Goal: Task Accomplishment & Management: Manage account settings

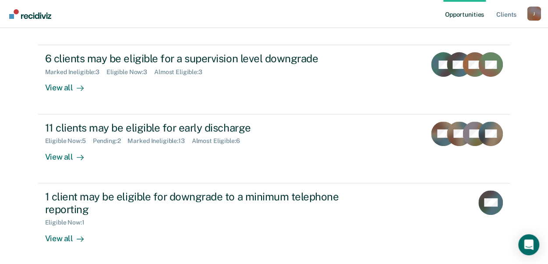
scroll to position [97, 0]
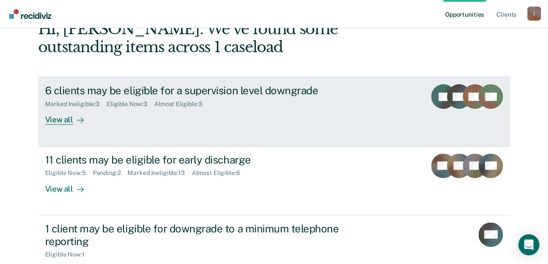
click at [58, 119] on div "View all" at bounding box center [69, 116] width 49 height 17
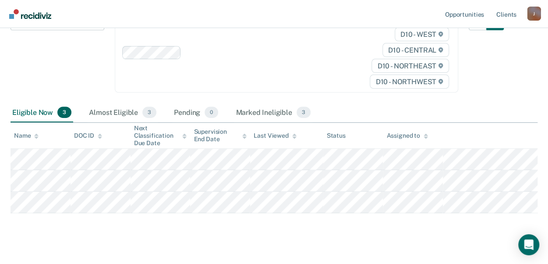
scroll to position [122, 0]
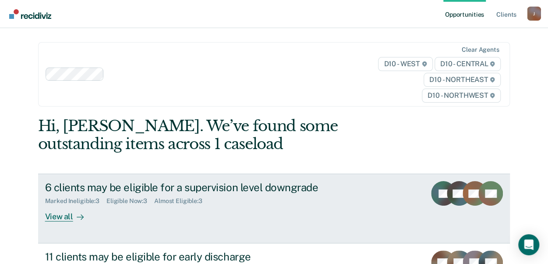
click at [56, 212] on div "View all" at bounding box center [69, 212] width 49 height 17
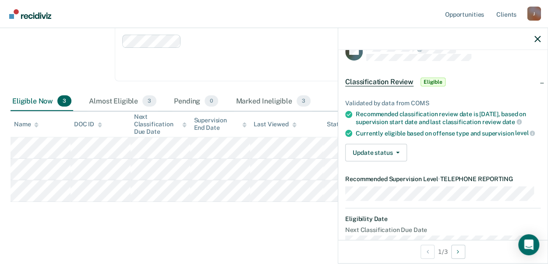
scroll to position [17, 0]
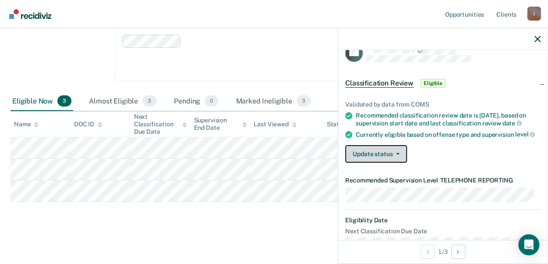
click at [397, 155] on icon "button" at bounding box center [398, 154] width 4 height 2
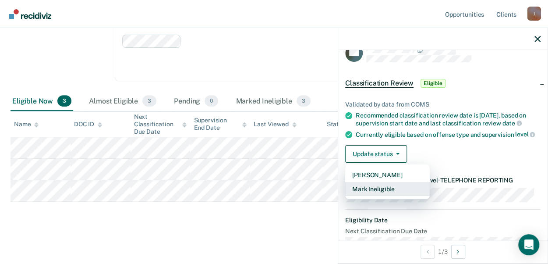
click at [390, 193] on button "Mark Ineligible" at bounding box center [387, 189] width 84 height 14
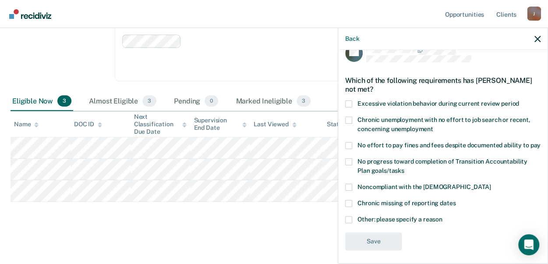
click at [352, 225] on label "Other: please specify a reason" at bounding box center [442, 220] width 195 height 9
click at [442, 216] on input "Other: please specify a reason" at bounding box center [442, 216] width 0 height 0
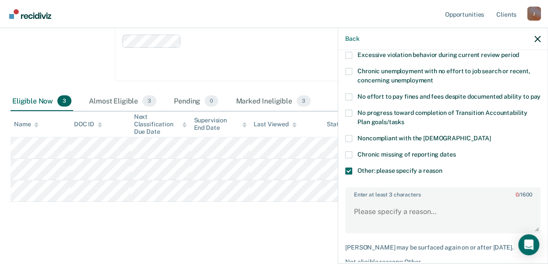
scroll to position [85, 0]
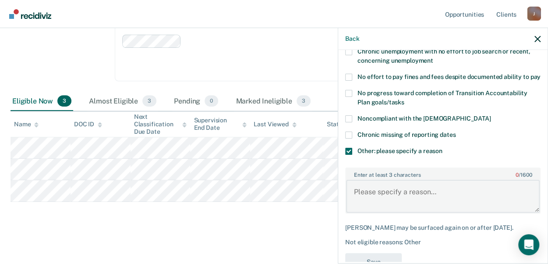
click at [433, 211] on textarea "Enter at least 3 characters 0 / 1600" at bounding box center [442, 195] width 193 height 32
type textarea "Delay of Sentence"
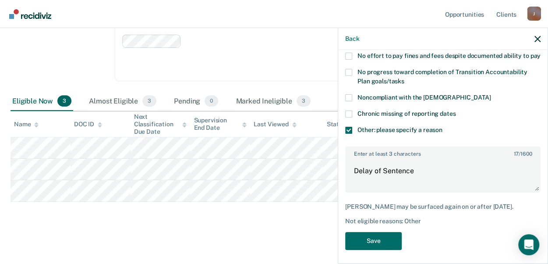
scroll to position [117, 0]
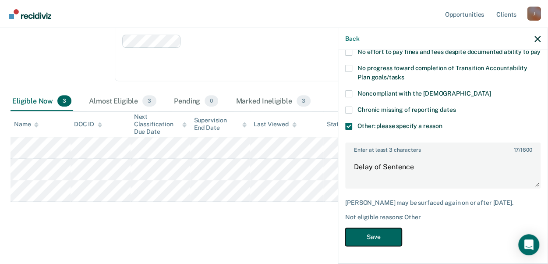
click at [366, 229] on button "Save" at bounding box center [373, 237] width 56 height 18
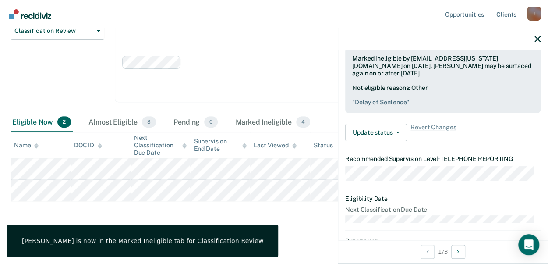
scroll to position [39, 0]
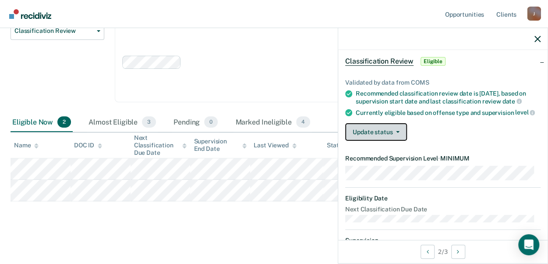
click at [397, 133] on icon "button" at bounding box center [398, 132] width 4 height 2
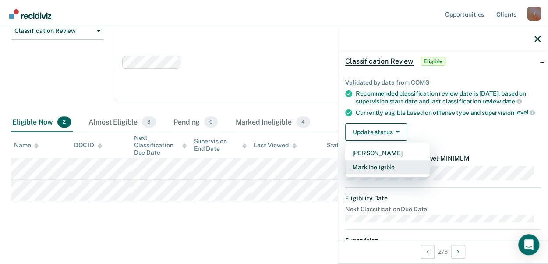
click at [376, 173] on button "Mark Ineligible" at bounding box center [387, 167] width 84 height 14
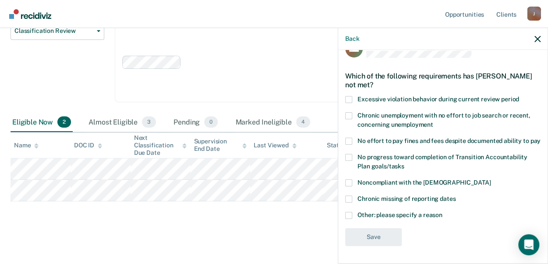
click at [347, 112] on span at bounding box center [348, 115] width 7 height 7
click at [433, 121] on input "Chronic unemployment with no effort to job search or recent, concerning unemplo…" at bounding box center [433, 121] width 0 height 0
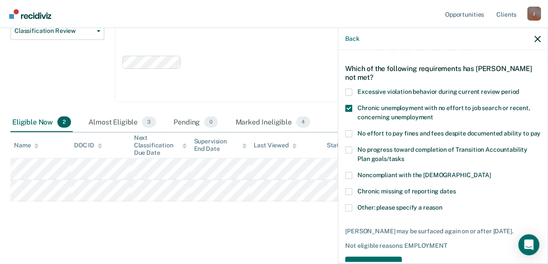
click at [347, 211] on span at bounding box center [348, 207] width 7 height 7
click at [442, 204] on input "Other: please specify a reason" at bounding box center [442, 204] width 0 height 0
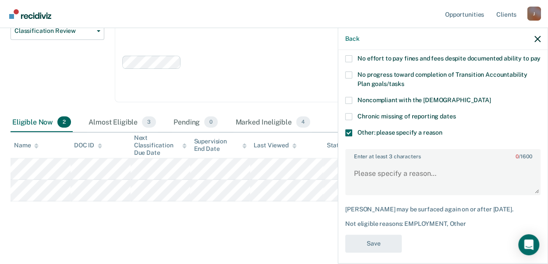
scroll to position [117, 0]
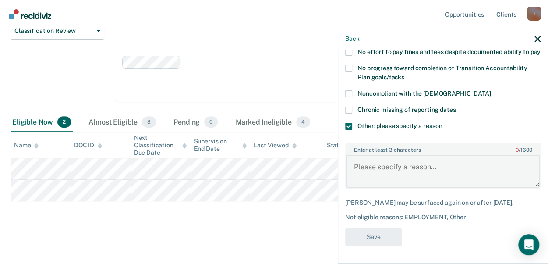
click at [371, 165] on textarea "Enter at least 3 characters 0 / 1600" at bounding box center [442, 171] width 193 height 32
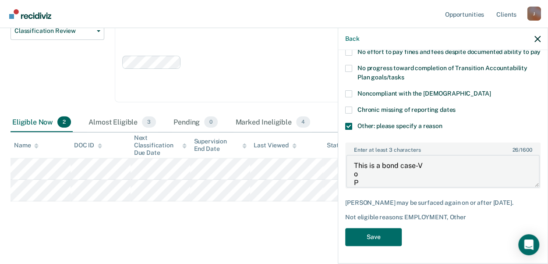
scroll to position [0, 0]
click at [444, 175] on textarea "This is a bond case-V o P" at bounding box center [442, 171] width 193 height 32
click at [356, 172] on textarea "This is a bond case-VOP pending P" at bounding box center [442, 171] width 193 height 32
type textarea "This is a bond case-VOP pending"
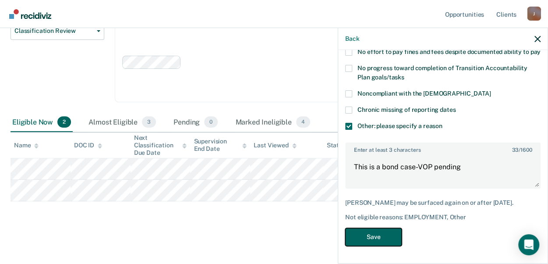
click at [370, 238] on button "Save" at bounding box center [373, 237] width 56 height 18
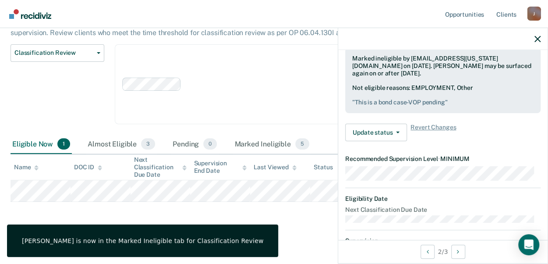
scroll to position [31, 0]
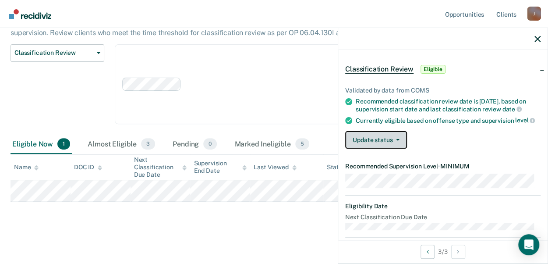
click at [373, 143] on button "Update status" at bounding box center [376, 140] width 62 height 18
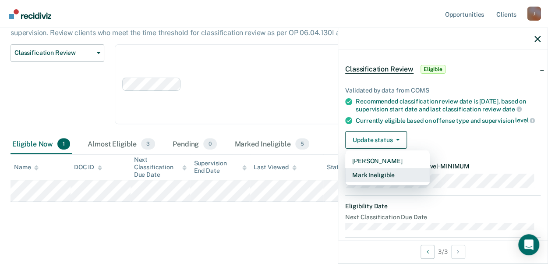
click at [383, 179] on button "Mark Ineligible" at bounding box center [387, 175] width 84 height 14
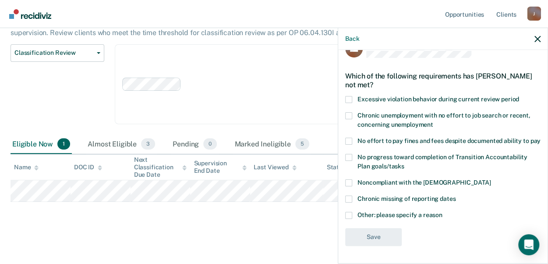
click at [345, 214] on span at bounding box center [348, 214] width 7 height 7
click at [442, 211] on input "Other: please specify a reason" at bounding box center [442, 211] width 0 height 0
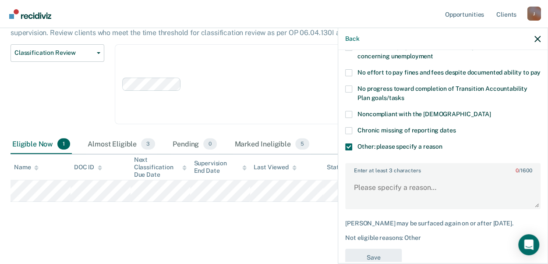
scroll to position [96, 0]
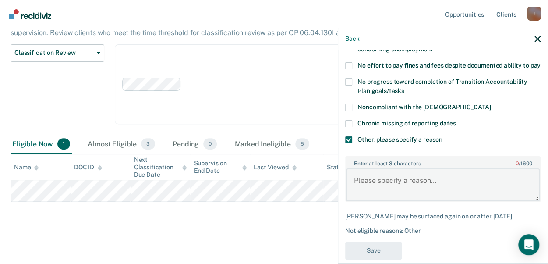
click at [397, 189] on textarea "Enter at least 3 characters 0 / 1600" at bounding box center [442, 184] width 193 height 32
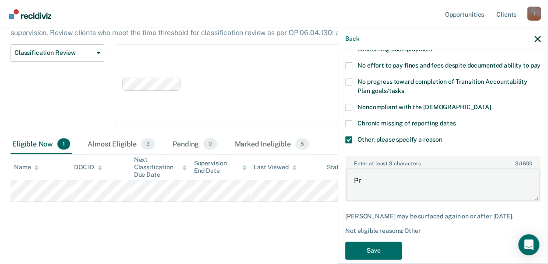
type textarea "P"
type textarea "This is a bond case. Court is tracking a new case"
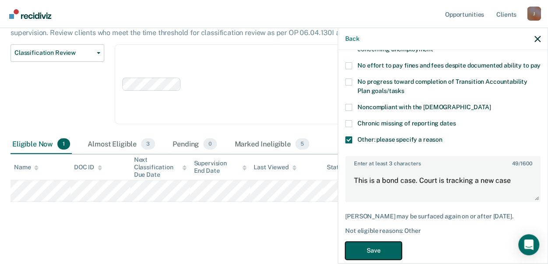
click at [369, 252] on button "Save" at bounding box center [373, 250] width 56 height 18
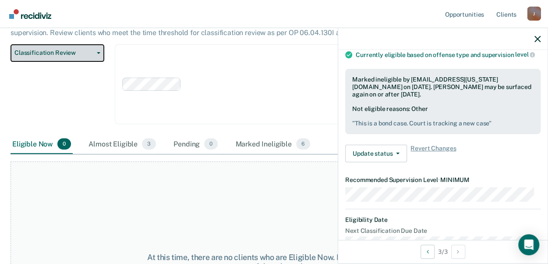
click at [99, 52] on icon "button" at bounding box center [99, 53] width 4 height 2
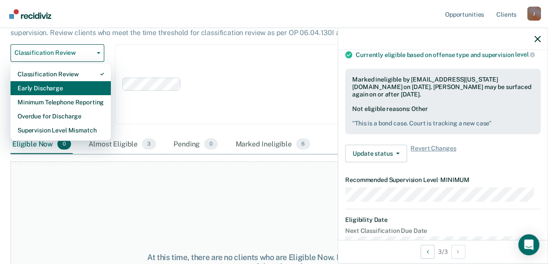
click at [69, 88] on div "Early Discharge" at bounding box center [61, 88] width 86 height 14
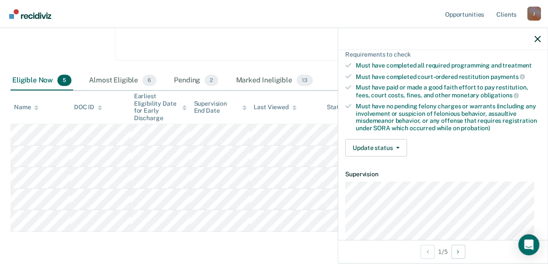
scroll to position [134, 0]
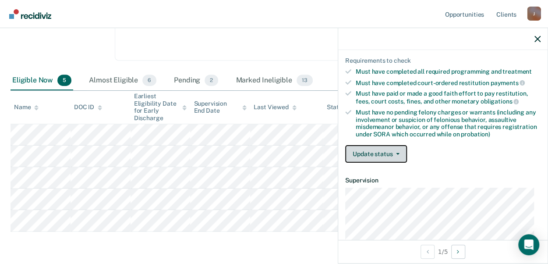
click at [398, 153] on icon "button" at bounding box center [398, 154] width 4 height 2
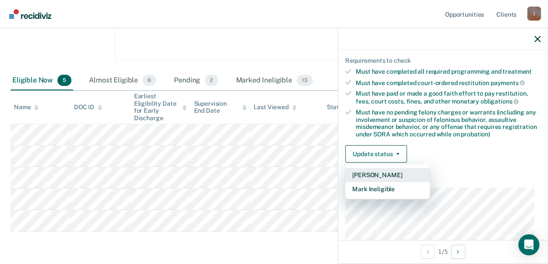
click at [378, 171] on button "[PERSON_NAME]" at bounding box center [387, 175] width 84 height 14
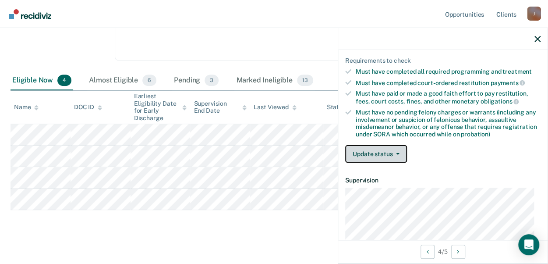
click at [394, 153] on span "button" at bounding box center [395, 154] width 7 height 2
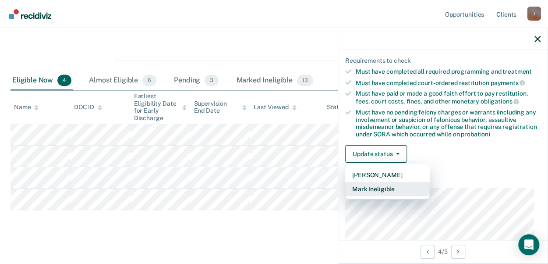
click at [398, 186] on button "Mark Ineligible" at bounding box center [387, 189] width 84 height 14
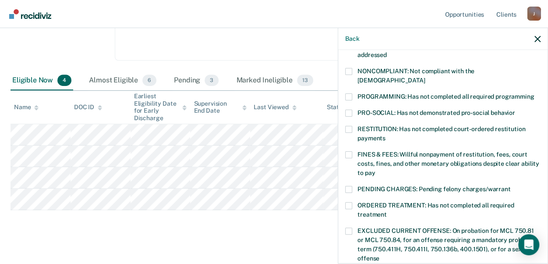
scroll to position [167, 0]
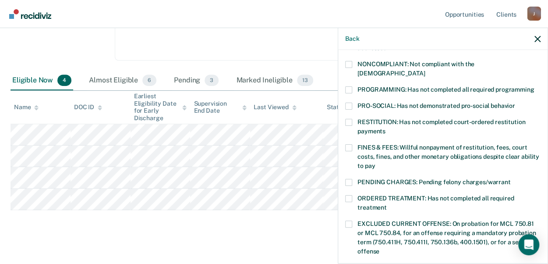
click at [354, 144] on label "FINES & FEES: Willful nonpayment of restitution, fees, court costs, fines, and …" at bounding box center [442, 158] width 195 height 28
click at [375, 162] on input "FINES & FEES: Willful nonpayment of restitution, fees, court costs, fines, and …" at bounding box center [375, 162] width 0 height 0
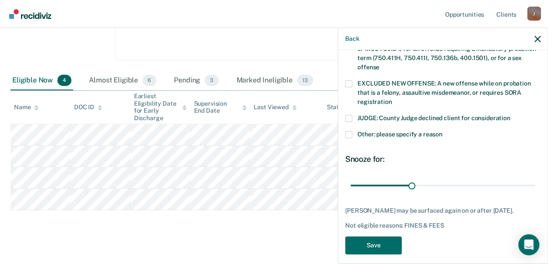
scroll to position [355, 0]
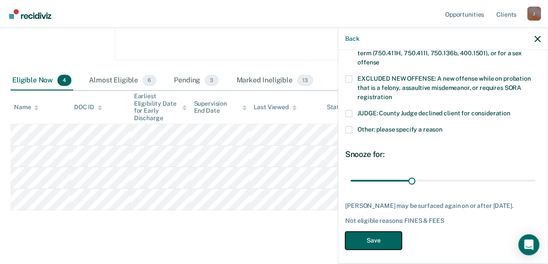
click at [388, 237] on button "Save" at bounding box center [373, 240] width 56 height 18
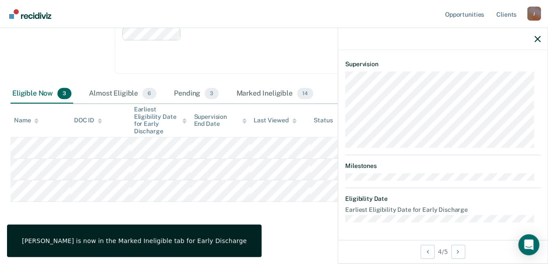
scroll to position [312, 0]
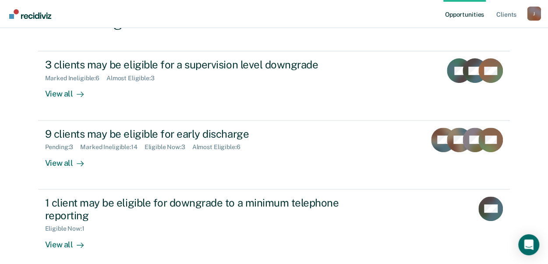
scroll to position [129, 0]
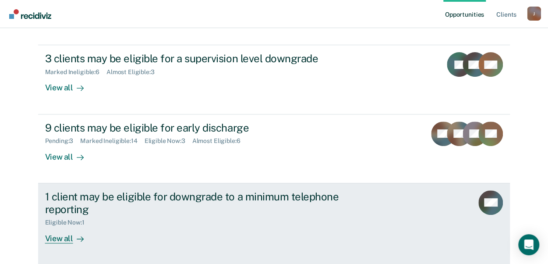
click at [59, 236] on div "View all" at bounding box center [69, 234] width 49 height 17
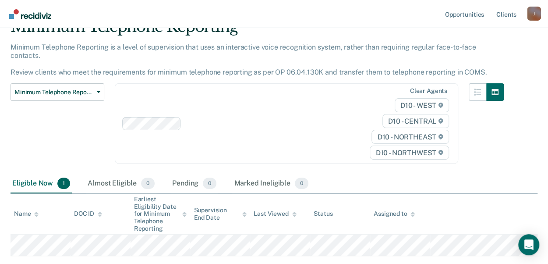
scroll to position [88, 0]
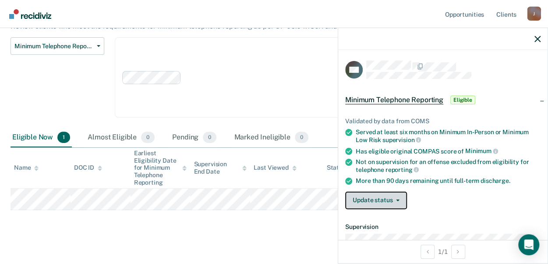
click at [390, 198] on button "Update status" at bounding box center [376, 200] width 62 height 18
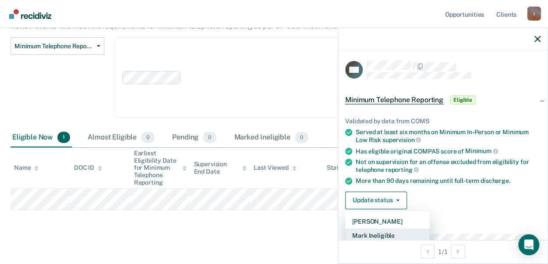
click at [400, 233] on button "Mark Ineligible" at bounding box center [387, 235] width 84 height 14
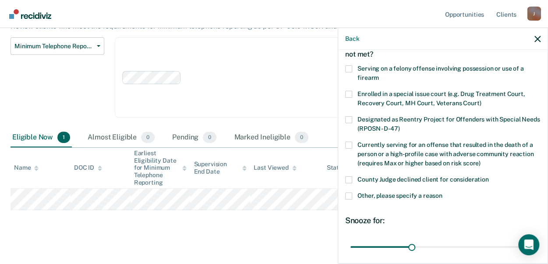
scroll to position [53, 0]
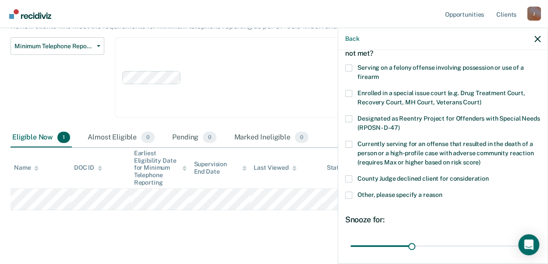
click at [349, 191] on span at bounding box center [348, 194] width 7 height 7
click at [442, 191] on input "Other, please specify a reason" at bounding box center [442, 191] width 0 height 0
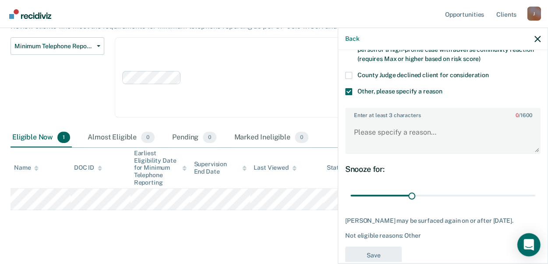
scroll to position [159, 0]
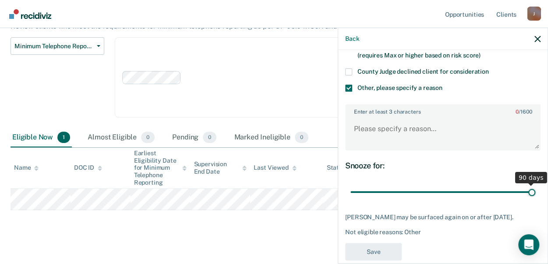
drag, startPoint x: 411, startPoint y: 190, endPoint x: 507, endPoint y: 214, distance: 99.1
type input "90"
click at [535, 186] on input "range" at bounding box center [442, 191] width 185 height 15
drag, startPoint x: 395, startPoint y: 127, endPoint x: 387, endPoint y: 123, distance: 8.8
click at [392, 126] on textarea "Enter at least 3 characters 0 / 1600" at bounding box center [442, 132] width 193 height 32
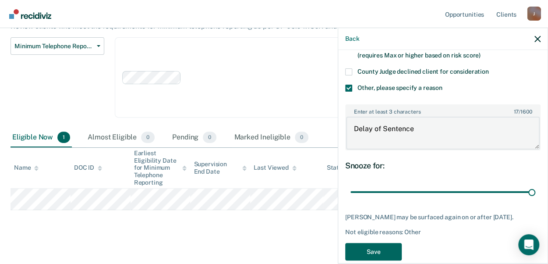
type textarea "Delay of Sentence"
click at [396, 253] on button "Save" at bounding box center [373, 252] width 56 height 18
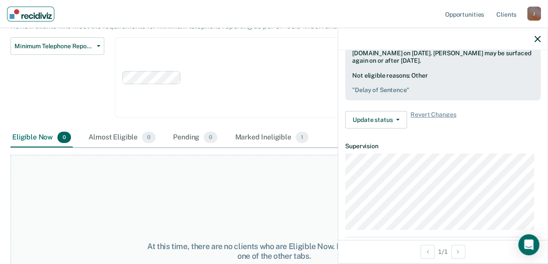
click at [19, 15] on img "Main navigation" at bounding box center [31, 14] width 42 height 10
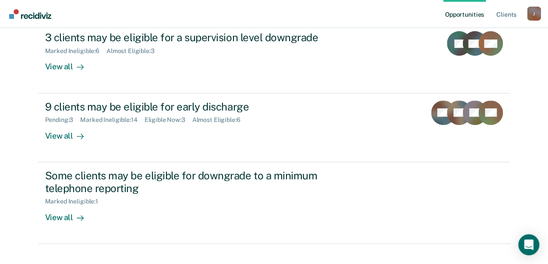
scroll to position [151, 0]
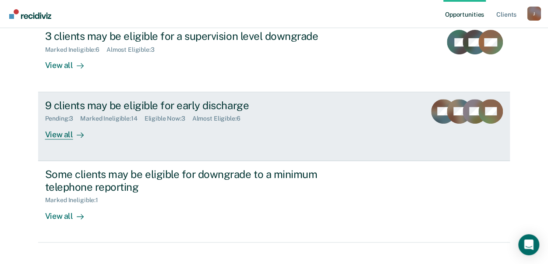
click at [53, 127] on div "View all" at bounding box center [69, 130] width 49 height 17
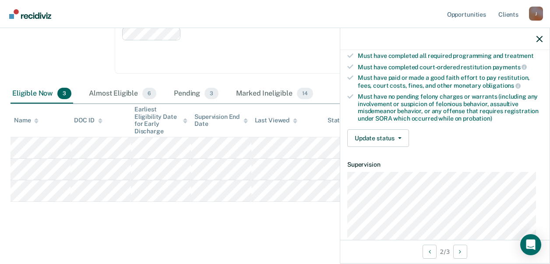
scroll to position [158, 0]
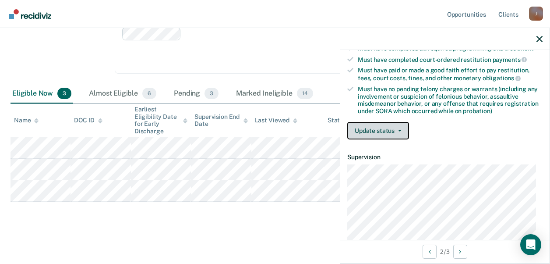
click at [394, 130] on span "button" at bounding box center [397, 131] width 7 height 2
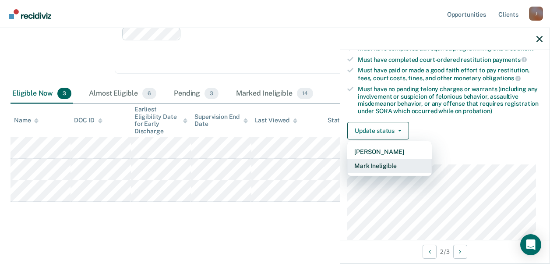
click at [380, 165] on button "Mark Ineligible" at bounding box center [389, 165] width 84 height 14
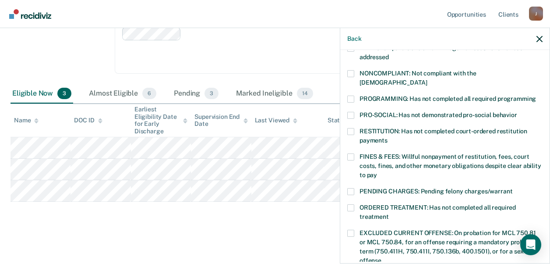
click at [346, 81] on div "CR Which of the following requirements has [PERSON_NAME] not met? [MEDICAL_DATA…" at bounding box center [444, 155] width 209 height 211
click at [355, 95] on label "PROGRAMMING: Has not completed all required programming" at bounding box center [444, 99] width 195 height 9
click at [536, 95] on input "PROGRAMMING: Has not completed all required programming" at bounding box center [536, 95] width 0 height 0
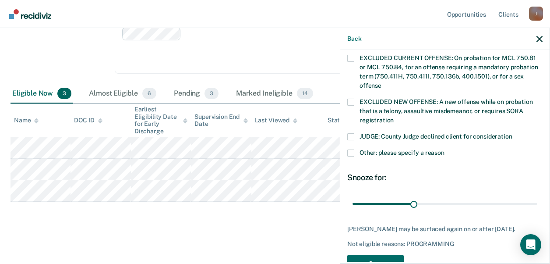
scroll to position [348, 0]
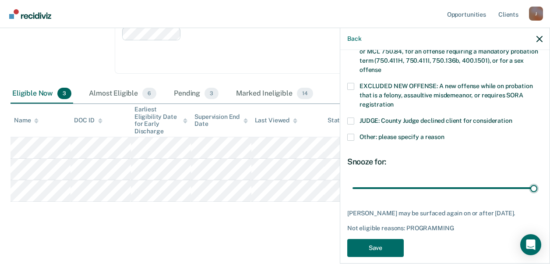
drag, startPoint x: 411, startPoint y: 178, endPoint x: 534, endPoint y: 174, distance: 122.2
type input "90"
click at [533, 180] on input "range" at bounding box center [444, 187] width 185 height 15
click at [373, 244] on button "Save" at bounding box center [375, 248] width 56 height 18
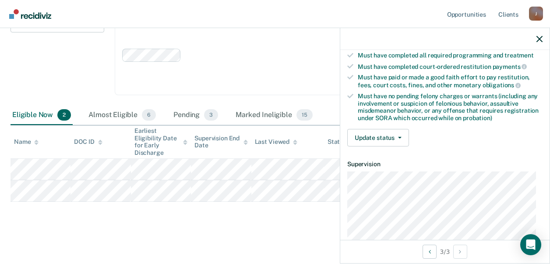
scroll to position [155, 0]
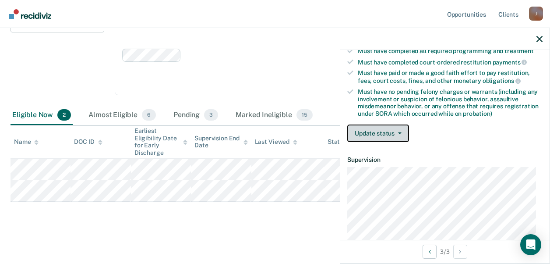
click at [390, 124] on button "Update status" at bounding box center [378, 133] width 62 height 18
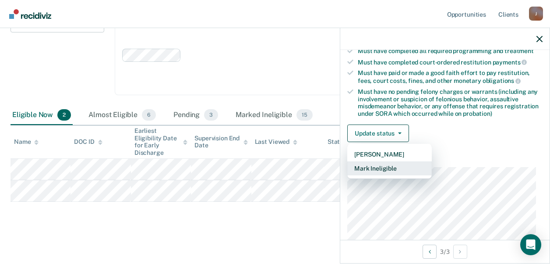
click at [370, 163] on button "Mark Ineligible" at bounding box center [389, 168] width 84 height 14
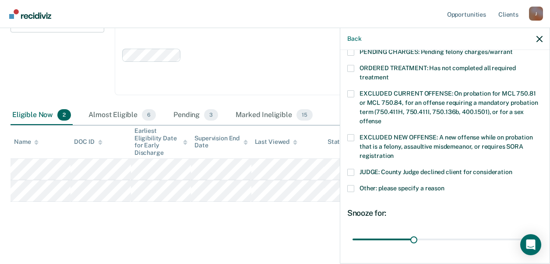
scroll to position [298, 0]
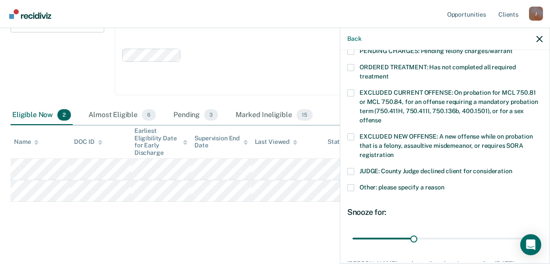
click at [354, 184] on label "Other: please specify a reason" at bounding box center [444, 188] width 195 height 9
click at [444, 184] on input "Other: please specify a reason" at bounding box center [444, 184] width 0 height 0
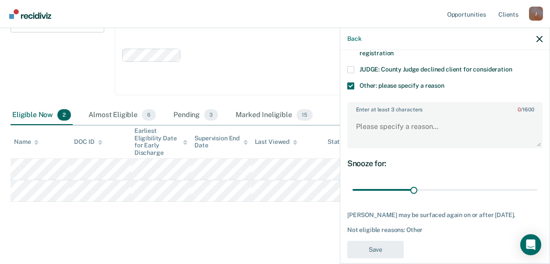
scroll to position [408, 0]
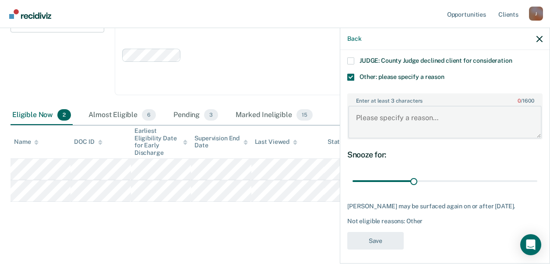
click at [362, 105] on textarea "Enter at least 3 characters 0 / 1600" at bounding box center [444, 121] width 193 height 32
type textarea "CCW case no further reduction"
click at [386, 241] on button "Save" at bounding box center [375, 241] width 56 height 18
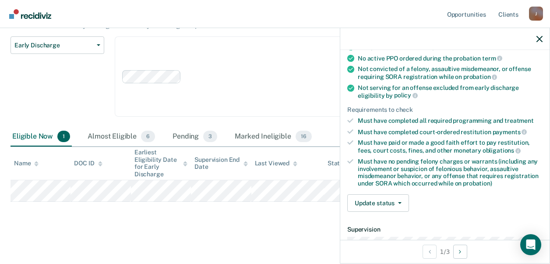
scroll to position [88, 0]
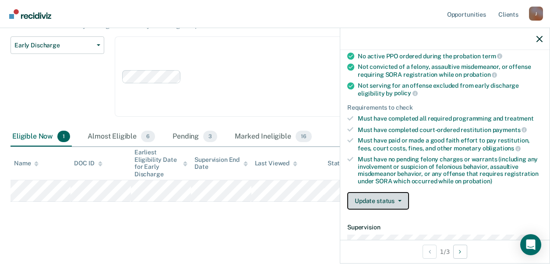
click at [390, 203] on button "Update status" at bounding box center [378, 201] width 62 height 18
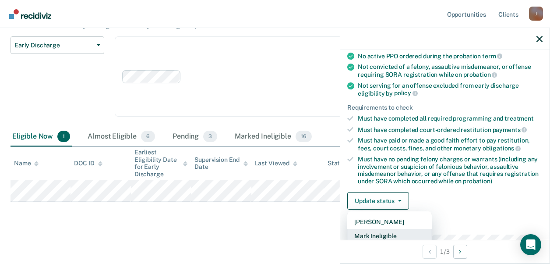
click at [377, 232] on button "Mark Ineligible" at bounding box center [389, 235] width 84 height 14
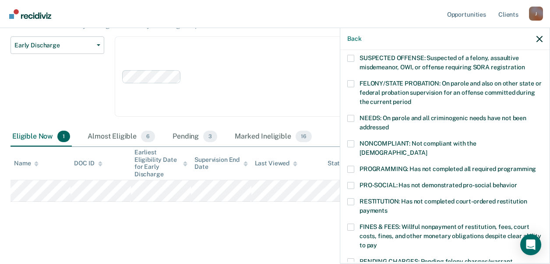
click at [352, 140] on span at bounding box center [350, 143] width 7 height 7
click at [427, 149] on input "NONCOMPLIANT: Not compliant with the [DEMOGRAPHIC_DATA]" at bounding box center [427, 149] width 0 height 0
click at [357, 223] on label "FINES & FEES: Willful nonpayment of restitution, fees, court costs, fines, and …" at bounding box center [444, 237] width 195 height 28
click at [377, 242] on input "FINES & FEES: Willful nonpayment of restitution, fees, court costs, fines, and …" at bounding box center [377, 242] width 0 height 0
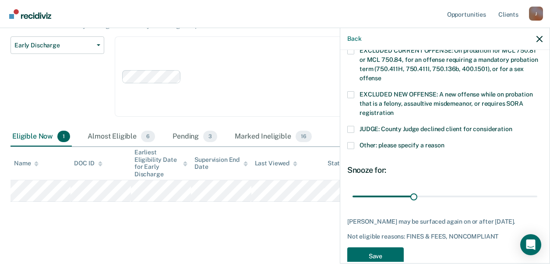
scroll to position [348, 0]
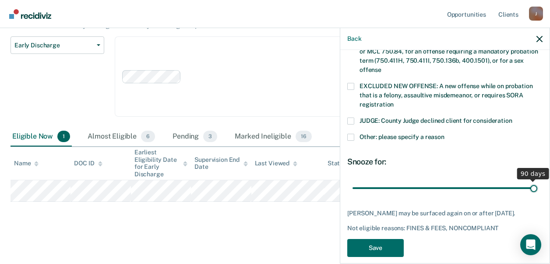
drag, startPoint x: 410, startPoint y: 179, endPoint x: 538, endPoint y: 178, distance: 128.3
type input "90"
click at [537, 180] on input "range" at bounding box center [444, 187] width 185 height 15
click at [375, 245] on button "Save" at bounding box center [375, 248] width 56 height 18
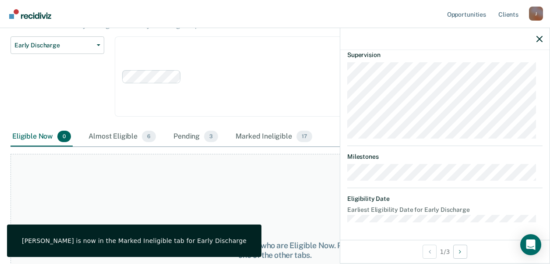
scroll to position [320, 0]
